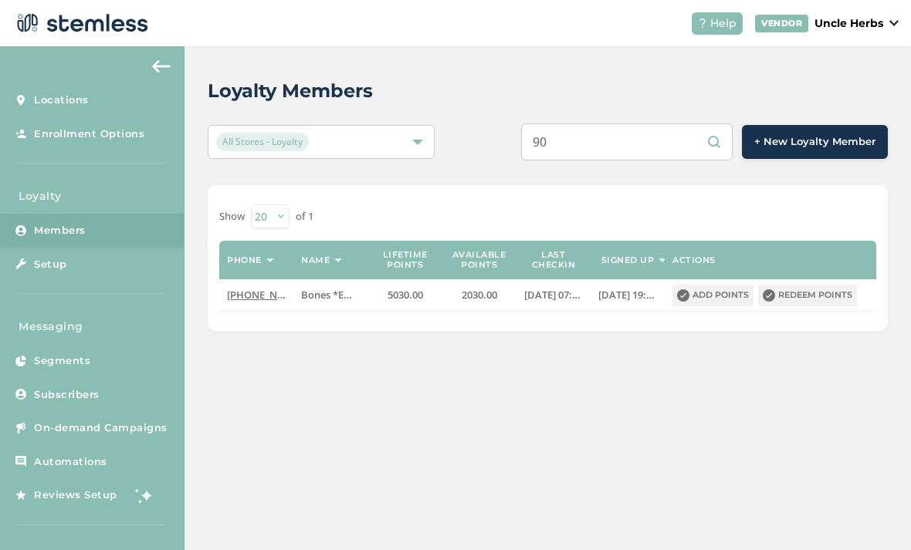
type input "9"
click at [617, 134] on input "text" at bounding box center [626, 141] width 211 height 37
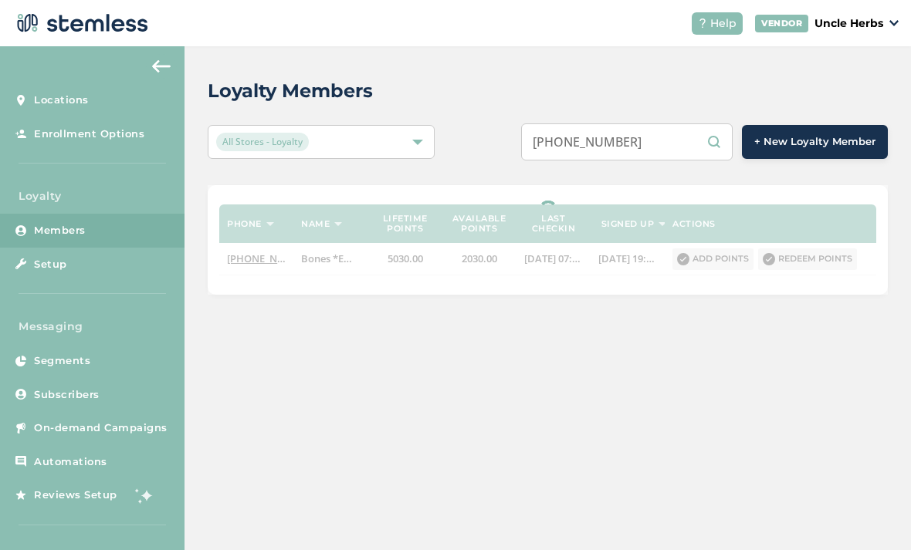
click at [639, 138] on input "[PHONE_NUMBER]" at bounding box center [626, 141] width 211 height 37
click at [598, 144] on input "[PHONE_NUMBER]" at bounding box center [626, 141] width 211 height 37
click at [612, 152] on input "[PHONE_NUMBER]" at bounding box center [626, 141] width 211 height 37
click at [607, 140] on input "[PHONE_NUMBER]" at bounding box center [626, 141] width 211 height 37
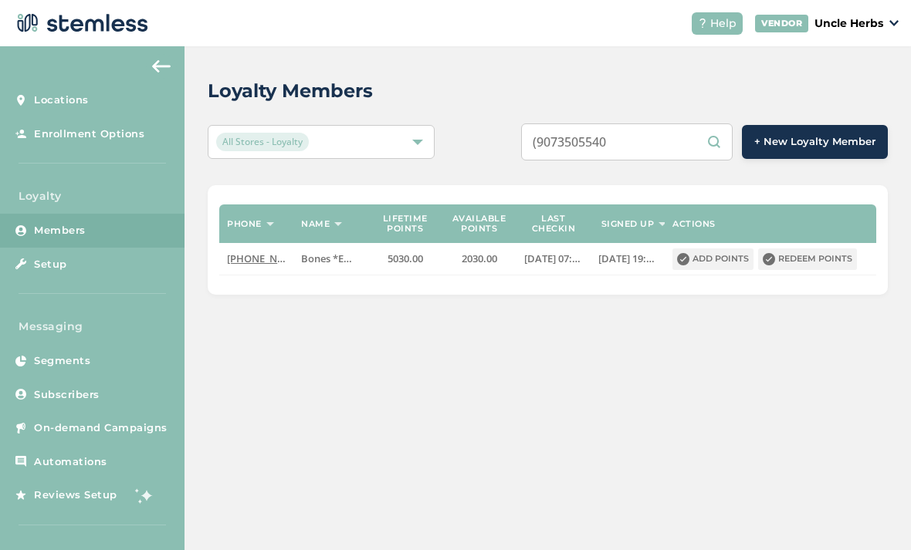
click at [577, 145] on input "(9073505540" at bounding box center [626, 141] width 211 height 37
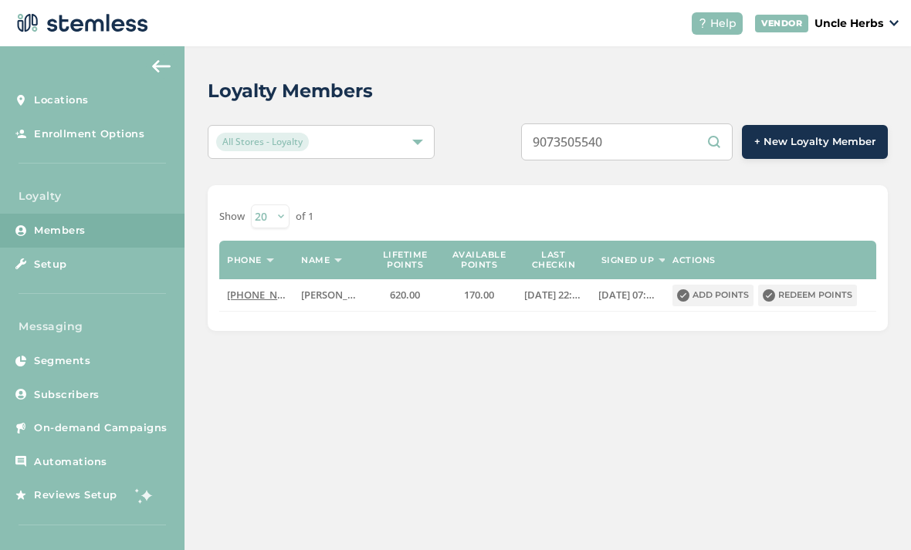
type input "9073505540"
click at [826, 297] on button "Redeem points" at bounding box center [807, 296] width 99 height 22
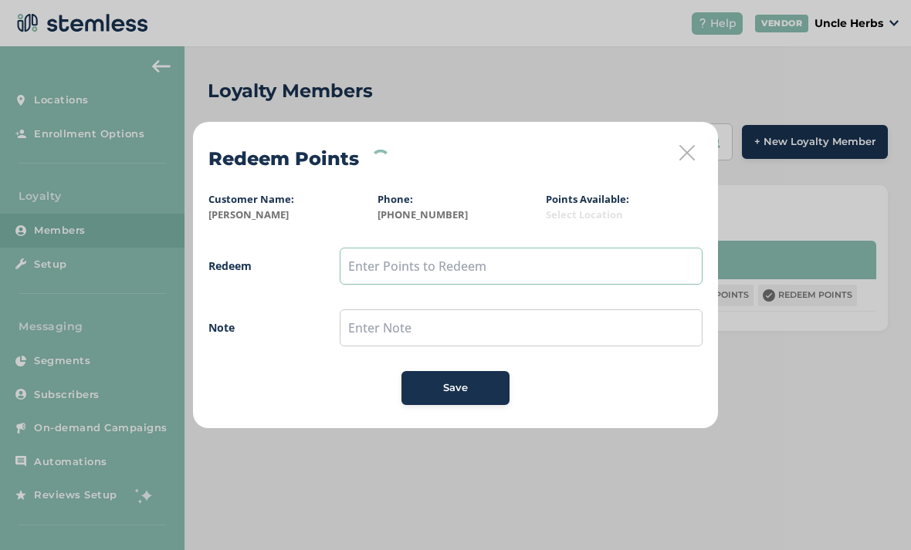
click at [371, 267] on input "text" at bounding box center [521, 266] width 363 height 37
type input "150"
click at [471, 387] on div "Save" at bounding box center [455, 387] width 83 height 15
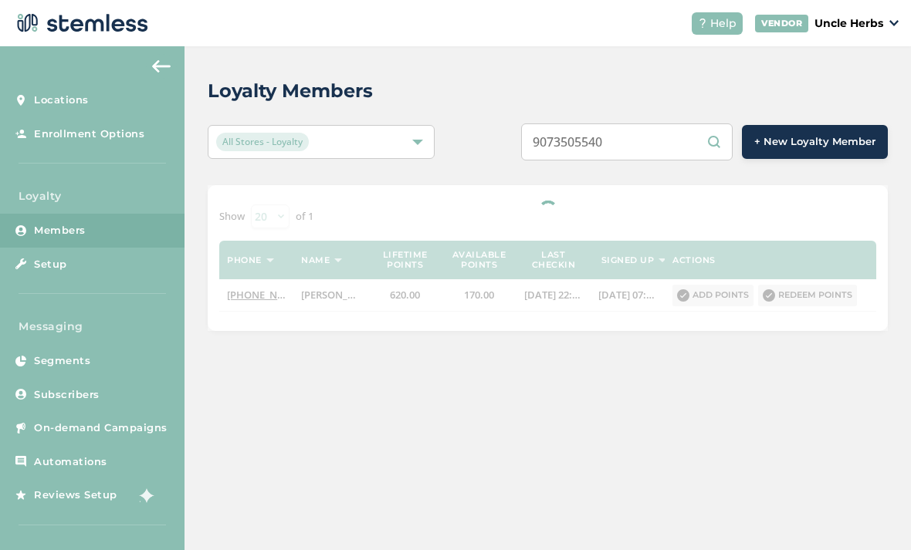
click at [660, 150] on input "9073505540" at bounding box center [626, 141] width 211 height 37
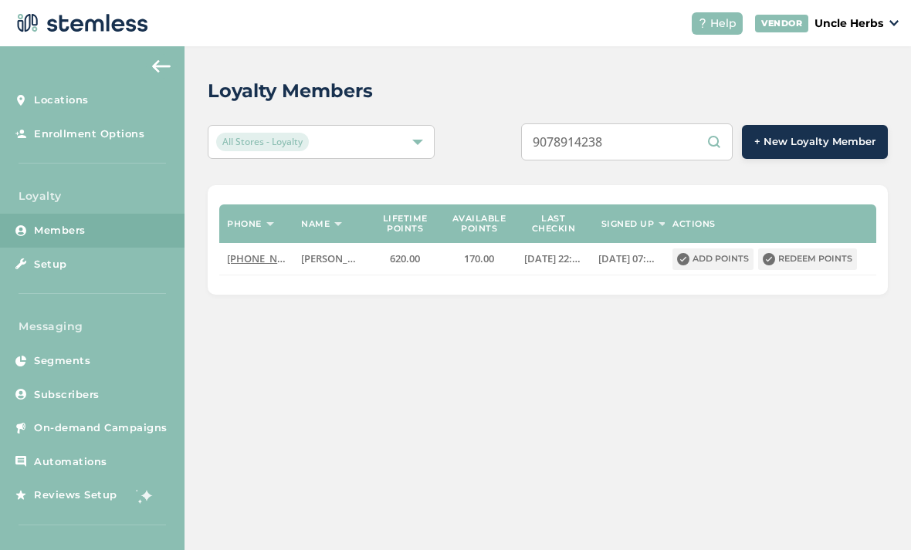
click at [680, 142] on input "9078914238" at bounding box center [626, 141] width 211 height 37
type input "9078914238"
